Goal: Task Accomplishment & Management: Use online tool/utility

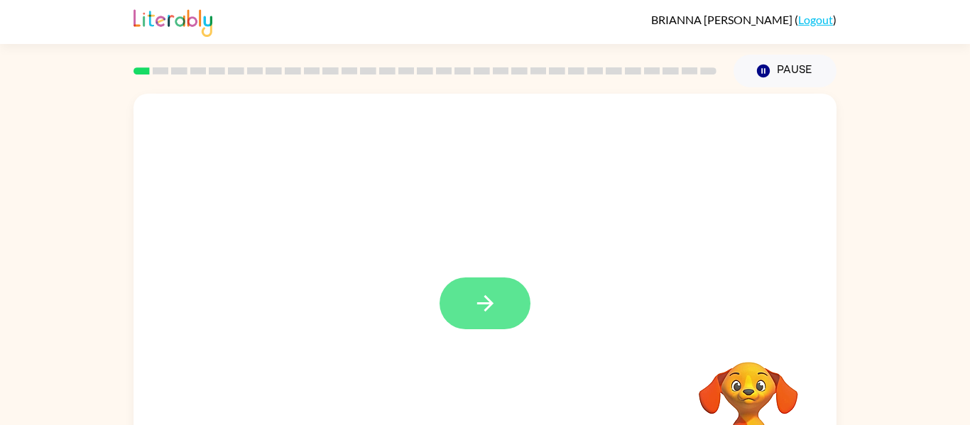
click at [474, 297] on icon "button" at bounding box center [485, 303] width 25 height 25
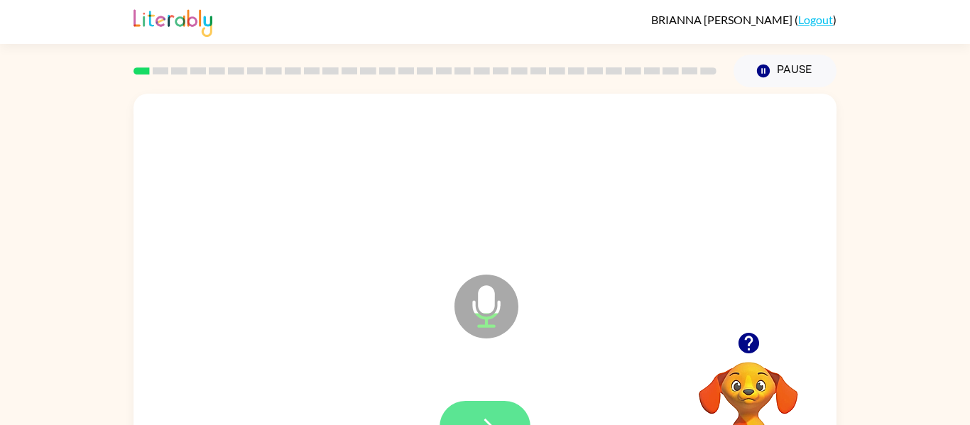
click at [499, 410] on button "button" at bounding box center [484, 427] width 91 height 52
click at [499, 411] on button "button" at bounding box center [484, 427] width 91 height 52
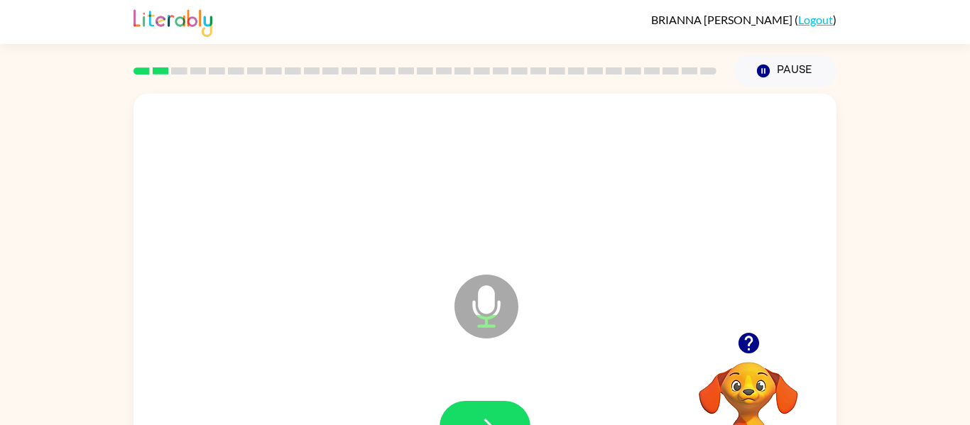
click at [499, 411] on button "button" at bounding box center [484, 427] width 91 height 52
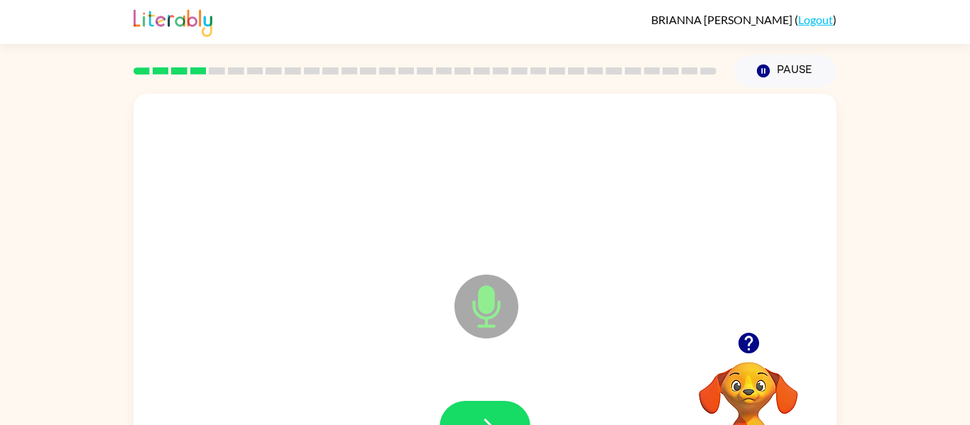
click at [499, 411] on button "button" at bounding box center [484, 427] width 91 height 52
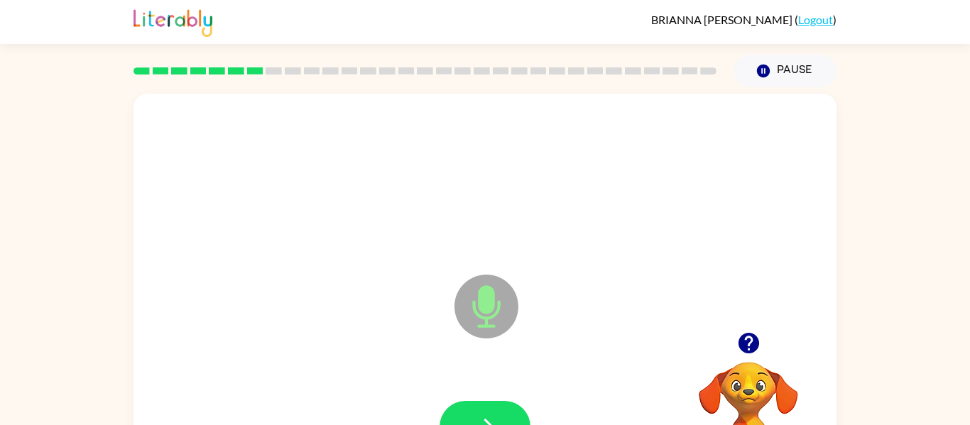
click at [499, 411] on button "button" at bounding box center [484, 427] width 91 height 52
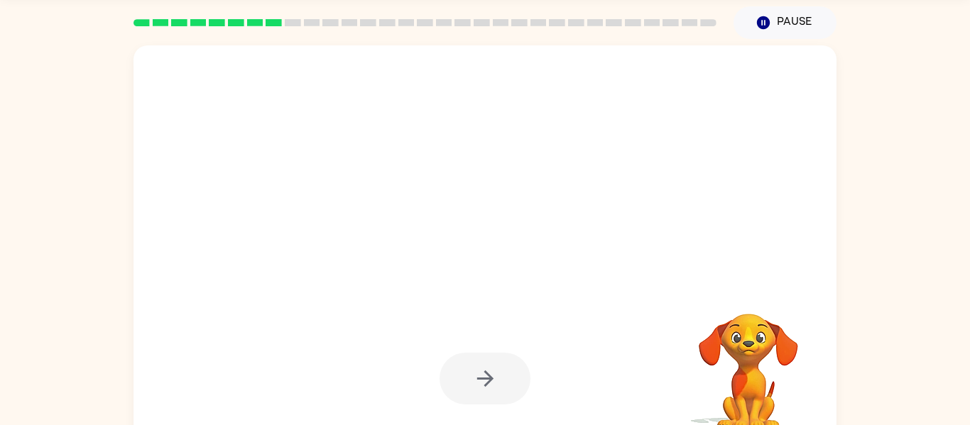
scroll to position [48, 0]
click at [491, 383] on div at bounding box center [484, 380] width 91 height 52
click at [750, 356] on video "Your browser must support playing .mp4 files to use Literably. Please try using…" at bounding box center [748, 363] width 142 height 142
click at [864, 325] on div "Your browser must support playing .mp4 files to use Literably. Please try using…" at bounding box center [485, 246] width 970 height 412
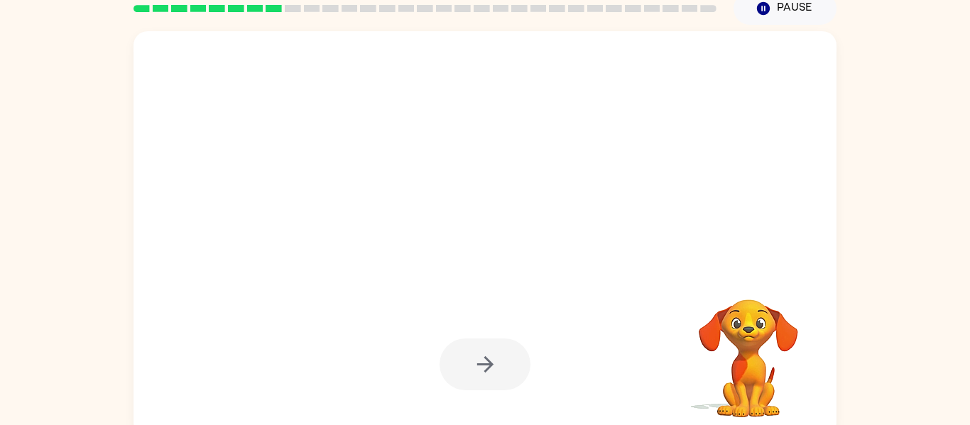
scroll to position [70, 0]
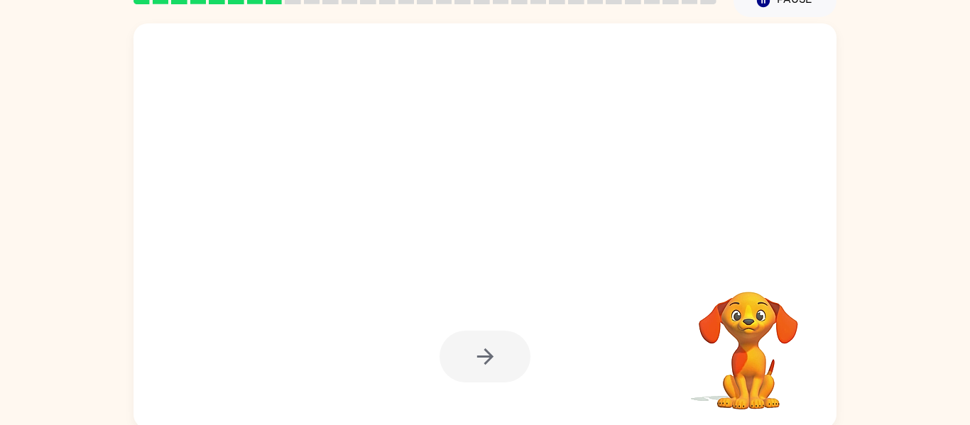
click at [926, 263] on div "Your browser must support playing .mp4 files to use Literably. Please try using…" at bounding box center [485, 223] width 970 height 412
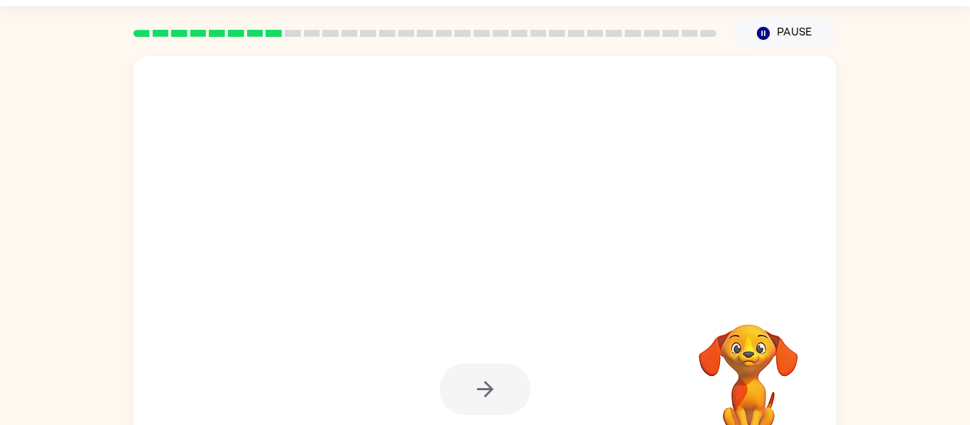
scroll to position [37, 0]
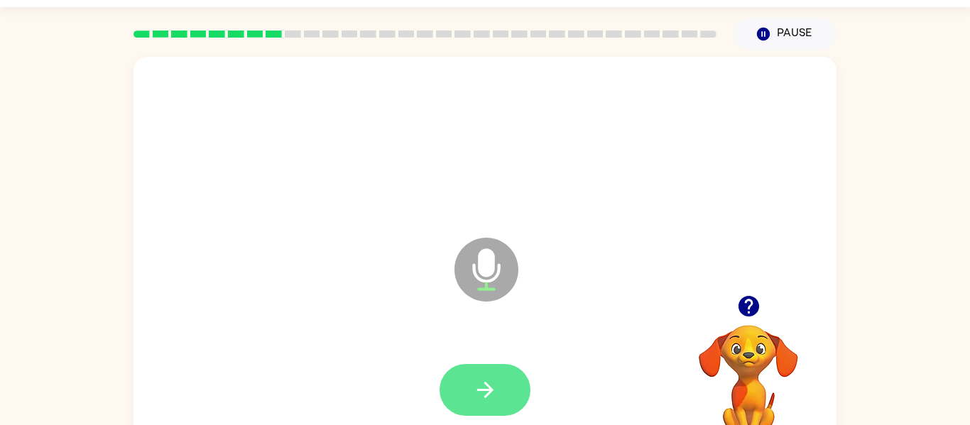
click at [505, 391] on button "button" at bounding box center [484, 390] width 91 height 52
click at [493, 387] on icon "button" at bounding box center [485, 390] width 25 height 25
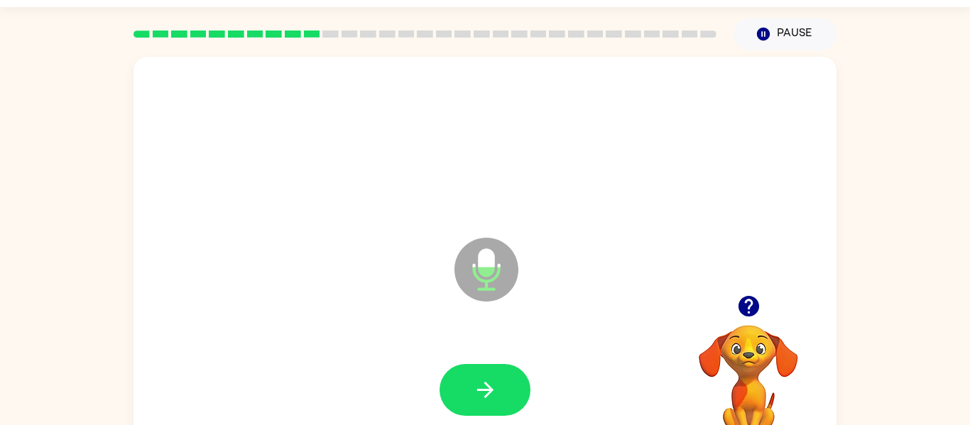
click at [493, 387] on icon "button" at bounding box center [485, 390] width 25 height 25
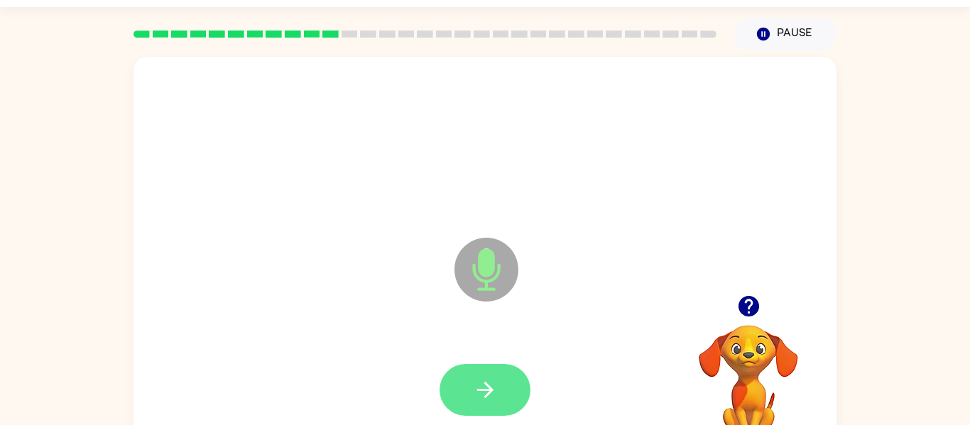
click at [493, 393] on icon "button" at bounding box center [485, 390] width 25 height 25
click at [501, 397] on button "button" at bounding box center [484, 390] width 91 height 52
click at [491, 393] on icon "button" at bounding box center [485, 390] width 25 height 25
click at [502, 383] on button "button" at bounding box center [484, 390] width 91 height 52
click at [479, 415] on button "button" at bounding box center [484, 390] width 91 height 52
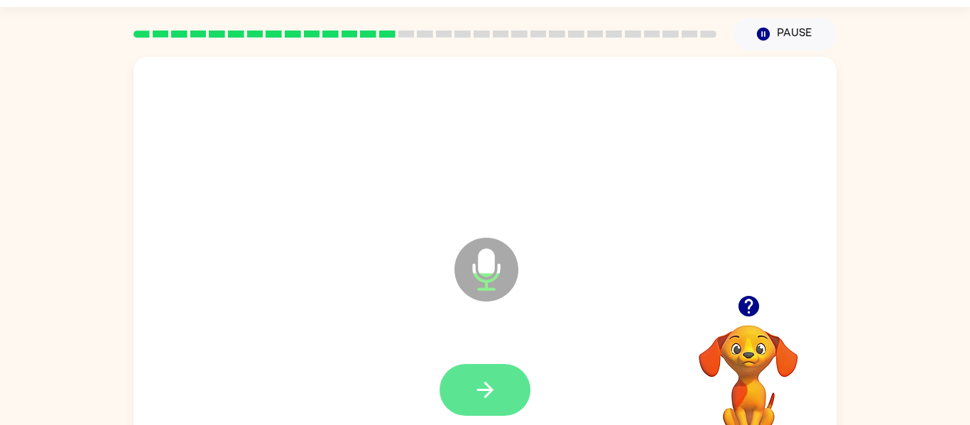
click at [497, 385] on icon "button" at bounding box center [485, 390] width 25 height 25
click at [483, 398] on icon "button" at bounding box center [485, 390] width 25 height 25
click at [495, 393] on icon "button" at bounding box center [485, 390] width 25 height 25
click at [498, 385] on button "button" at bounding box center [484, 390] width 91 height 52
click at [491, 383] on icon "button" at bounding box center [485, 390] width 25 height 25
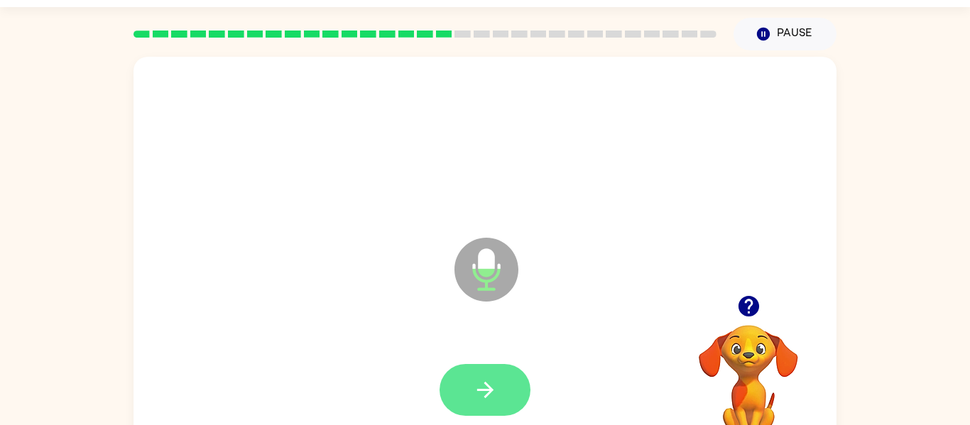
click at [491, 395] on icon "button" at bounding box center [485, 390] width 25 height 25
click at [491, 405] on button "button" at bounding box center [484, 390] width 91 height 52
click at [498, 392] on button "button" at bounding box center [484, 390] width 91 height 52
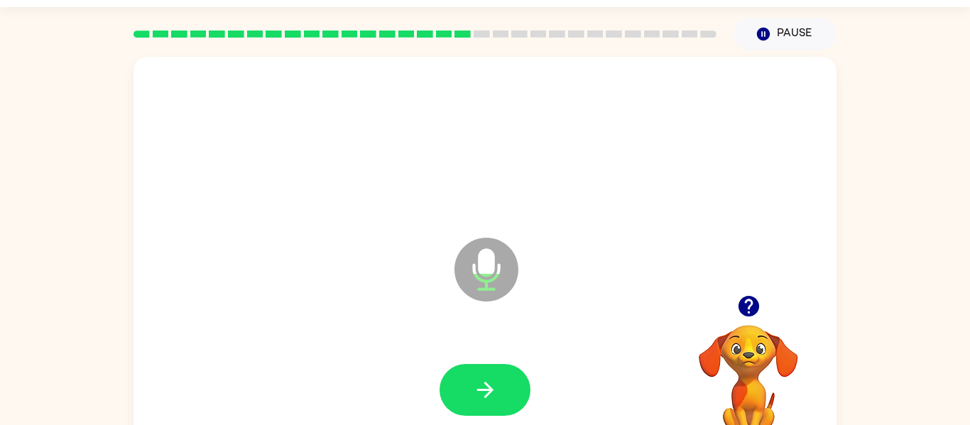
click at [498, 392] on button "button" at bounding box center [484, 390] width 91 height 52
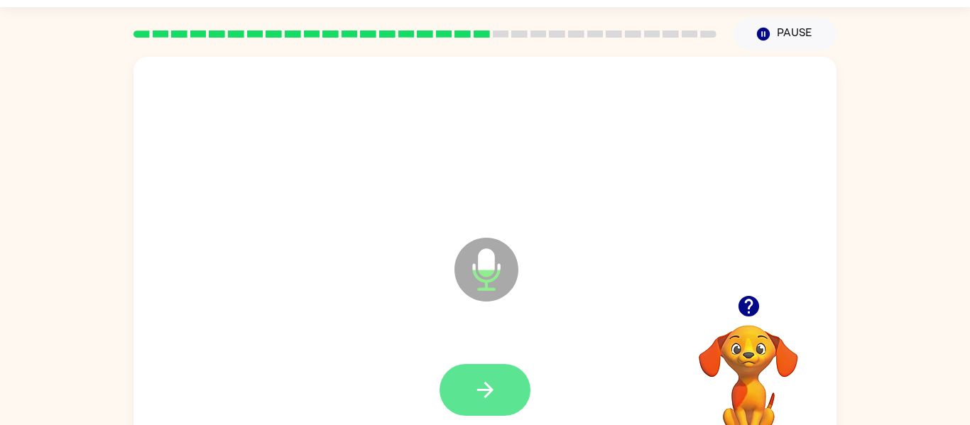
click at [505, 398] on button "button" at bounding box center [484, 390] width 91 height 52
click at [481, 387] on icon "button" at bounding box center [485, 390] width 25 height 25
click at [498, 392] on button "button" at bounding box center [484, 390] width 91 height 52
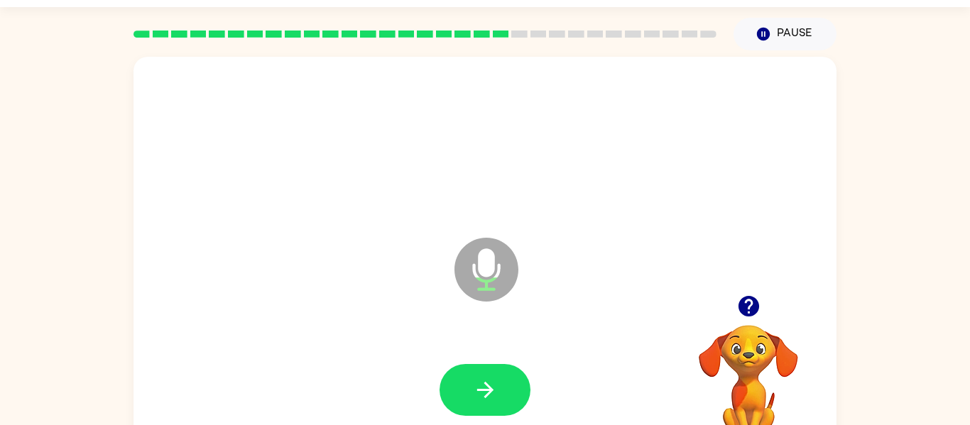
click at [498, 392] on button "button" at bounding box center [484, 390] width 91 height 52
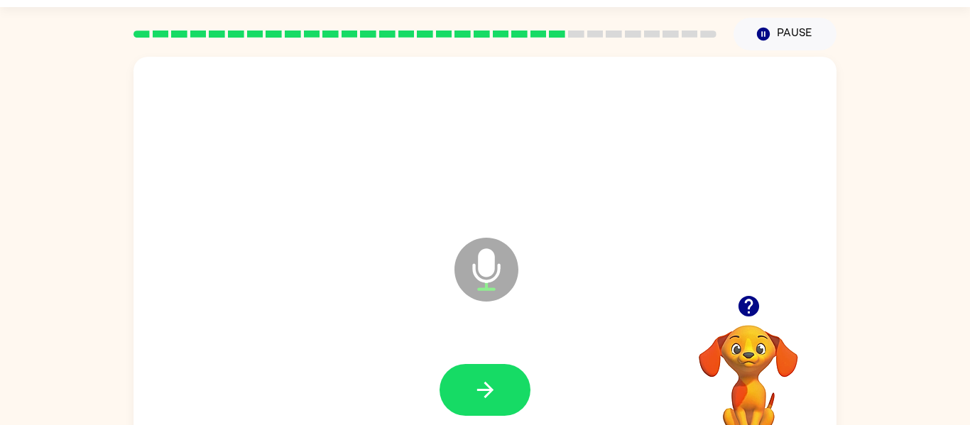
click at [498, 392] on button "button" at bounding box center [484, 390] width 91 height 52
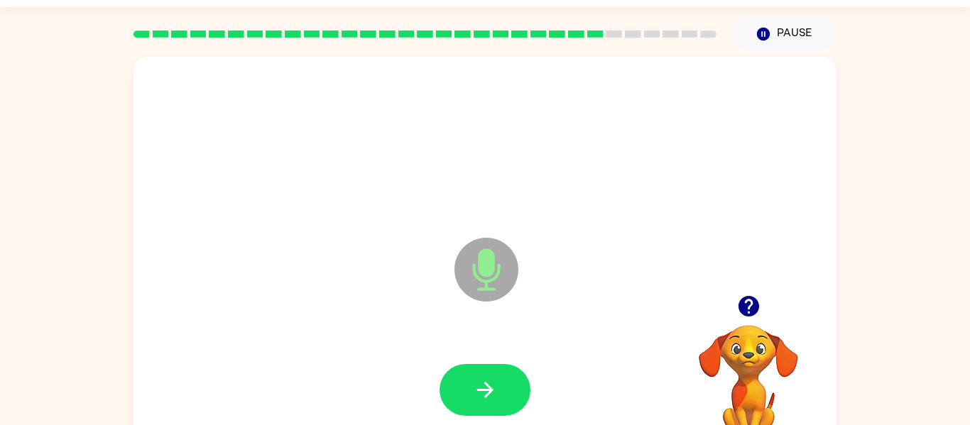
click at [498, 392] on button "button" at bounding box center [484, 390] width 91 height 52
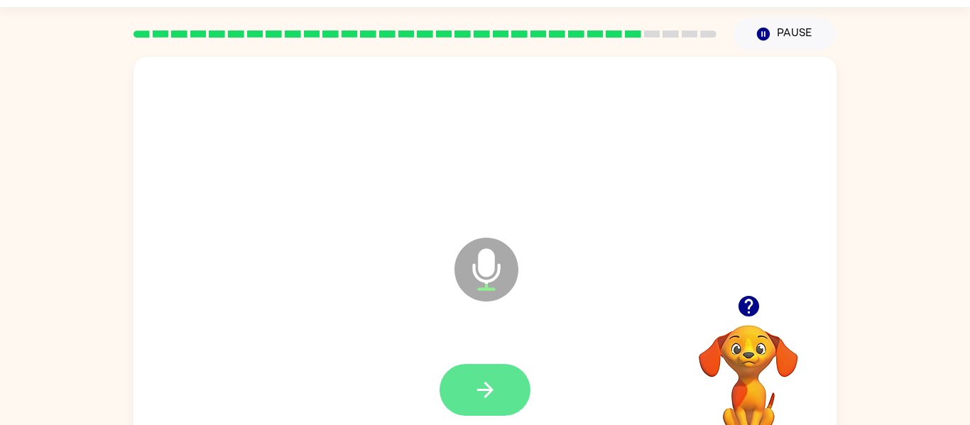
click at [508, 390] on button "button" at bounding box center [484, 390] width 91 height 52
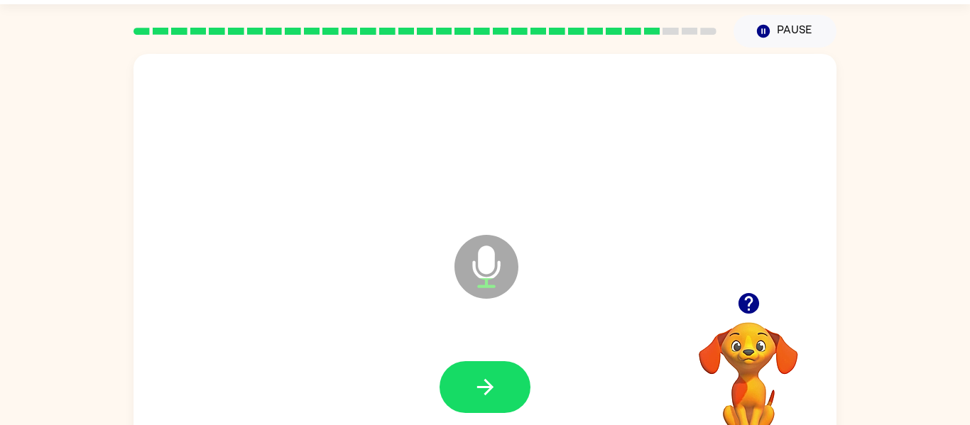
scroll to position [41, 0]
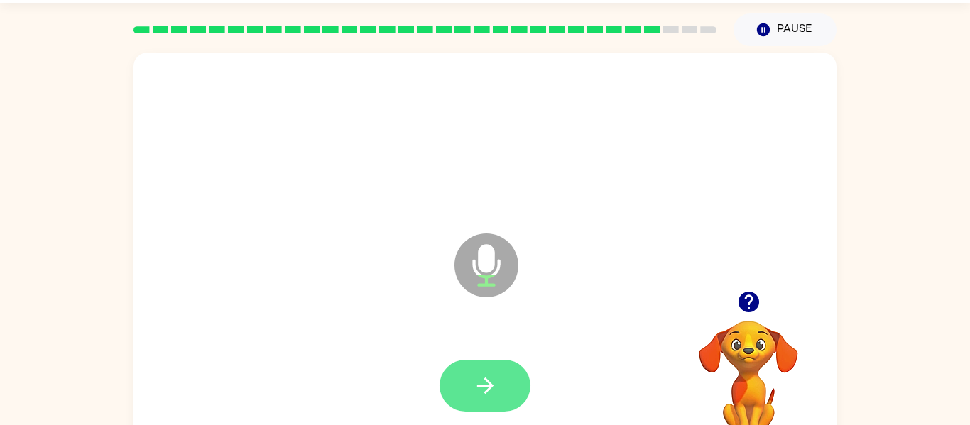
click at [498, 386] on button "button" at bounding box center [484, 386] width 91 height 52
click at [484, 372] on button "button" at bounding box center [484, 386] width 91 height 52
click at [500, 395] on button "button" at bounding box center [484, 386] width 91 height 52
click at [507, 393] on button "button" at bounding box center [484, 386] width 91 height 52
click at [491, 390] on icon "button" at bounding box center [485, 385] width 25 height 25
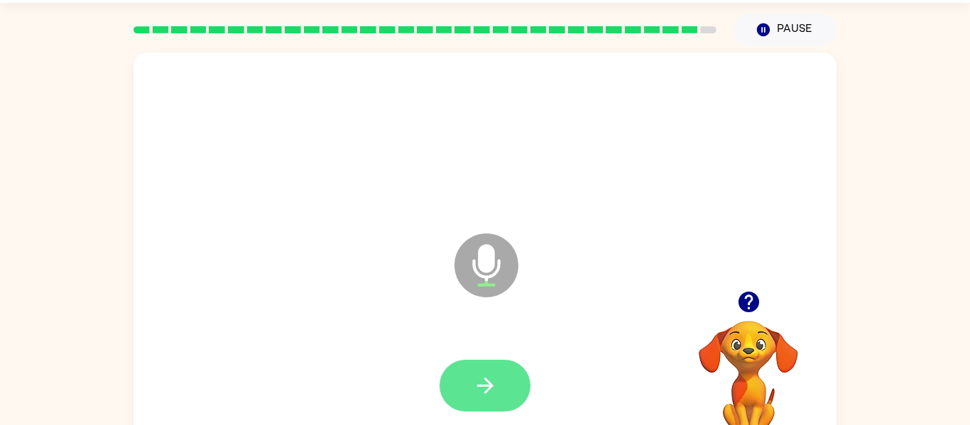
click at [491, 390] on icon "button" at bounding box center [485, 385] width 25 height 25
